Goal: Find specific page/section: Find specific page/section

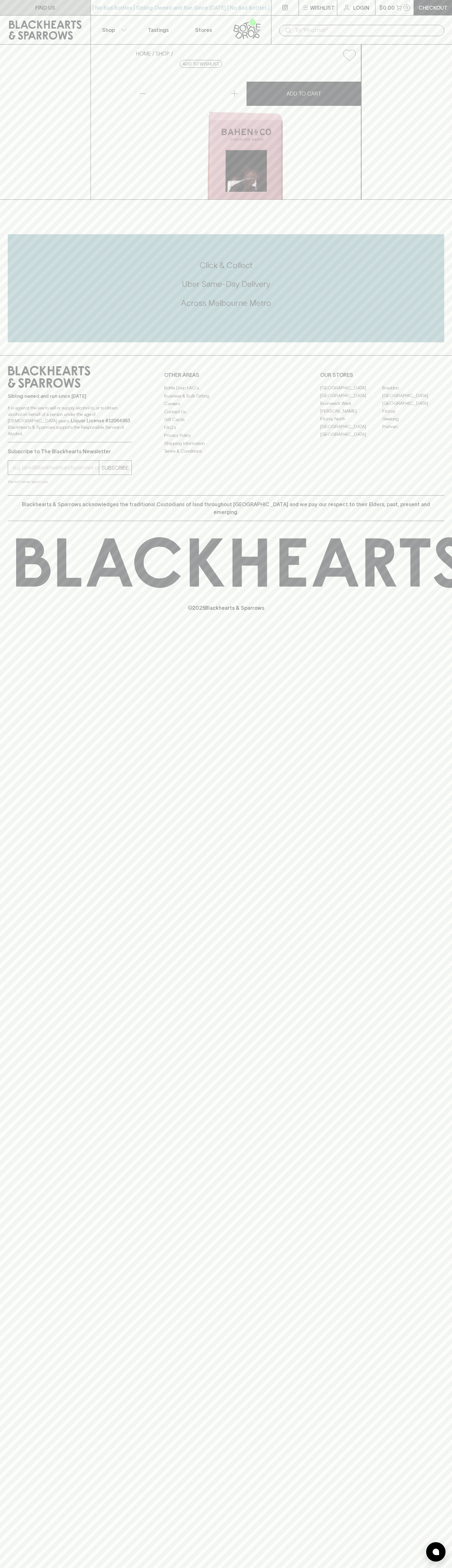
click at [55, 6] on p "FIND US" at bounding box center [45, 7] width 20 height 8
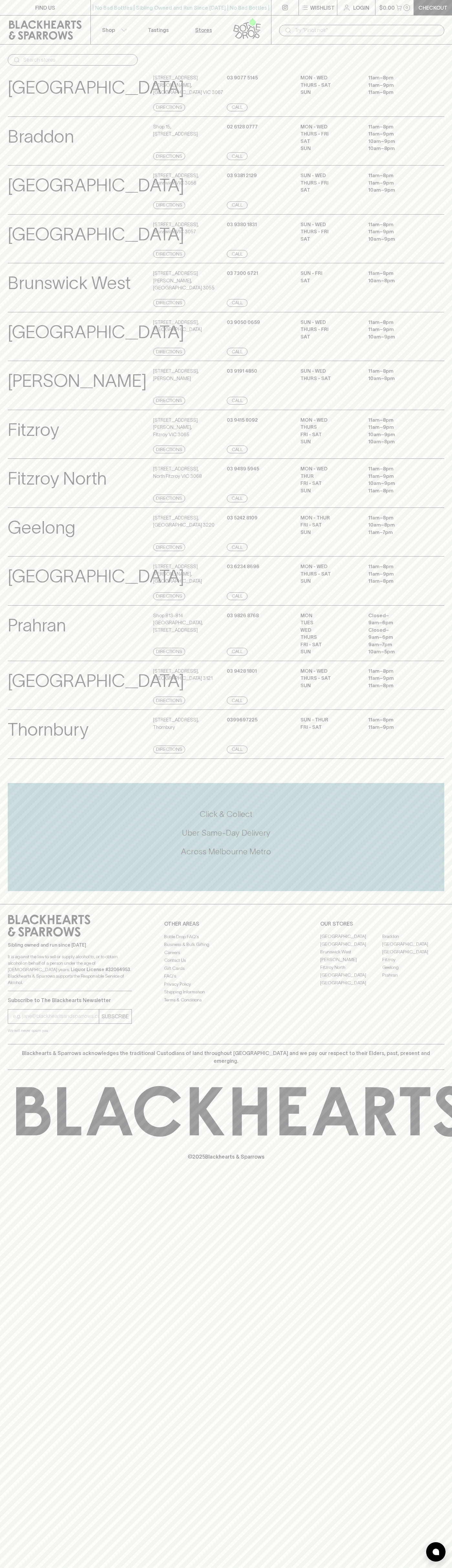
click at [54, 1567] on html "FIND US | No Bad Bottles | Sibling Owned and Run Since [DATE] | No Bad Bottles …" at bounding box center [226, 784] width 452 height 1568
click at [16, 1426] on div "FIND US | No Bad Bottles | Sibling Owned and Run Since [DATE] | No Bad Bottles …" at bounding box center [226, 784] width 452 height 1568
